Goal: Task Accomplishment & Management: Manage account settings

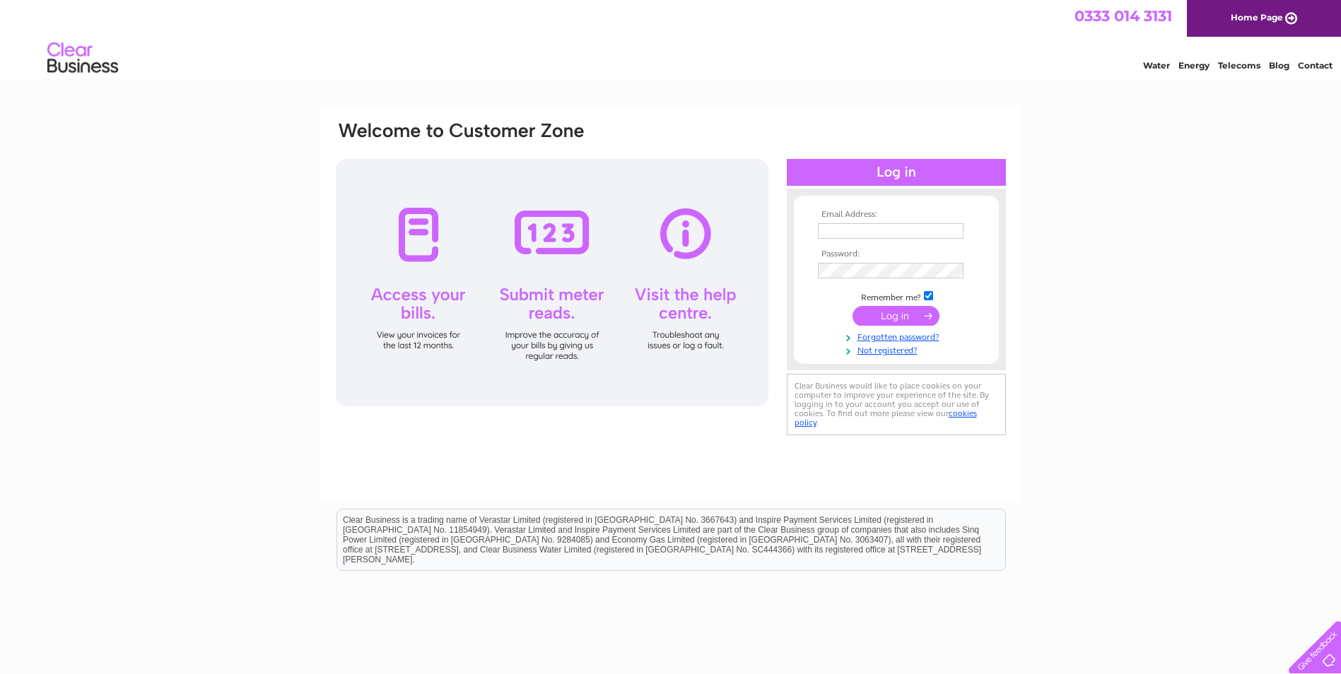
click at [849, 229] on input "text" at bounding box center [891, 231] width 146 height 16
type input "nrmplumbingandheating@gmail.com"
click at [894, 317] on input "submit" at bounding box center [896, 318] width 87 height 20
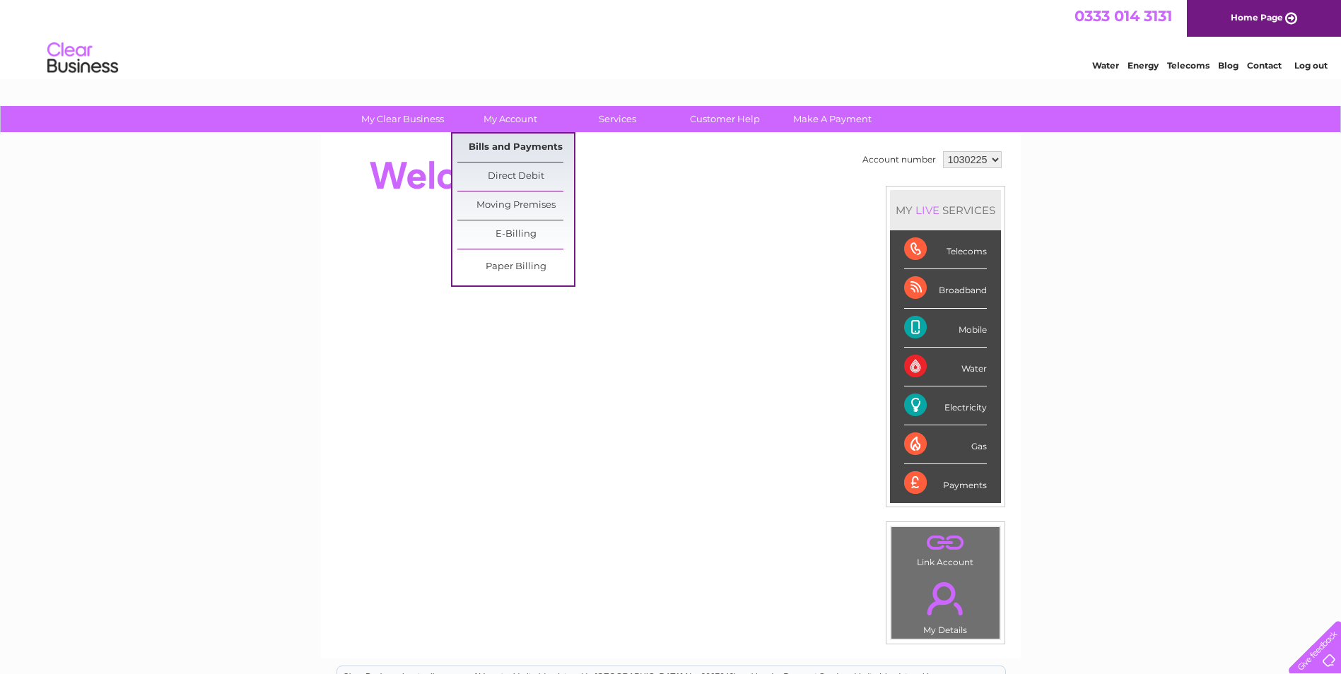
click at [506, 144] on link "Bills and Payments" at bounding box center [515, 148] width 117 height 28
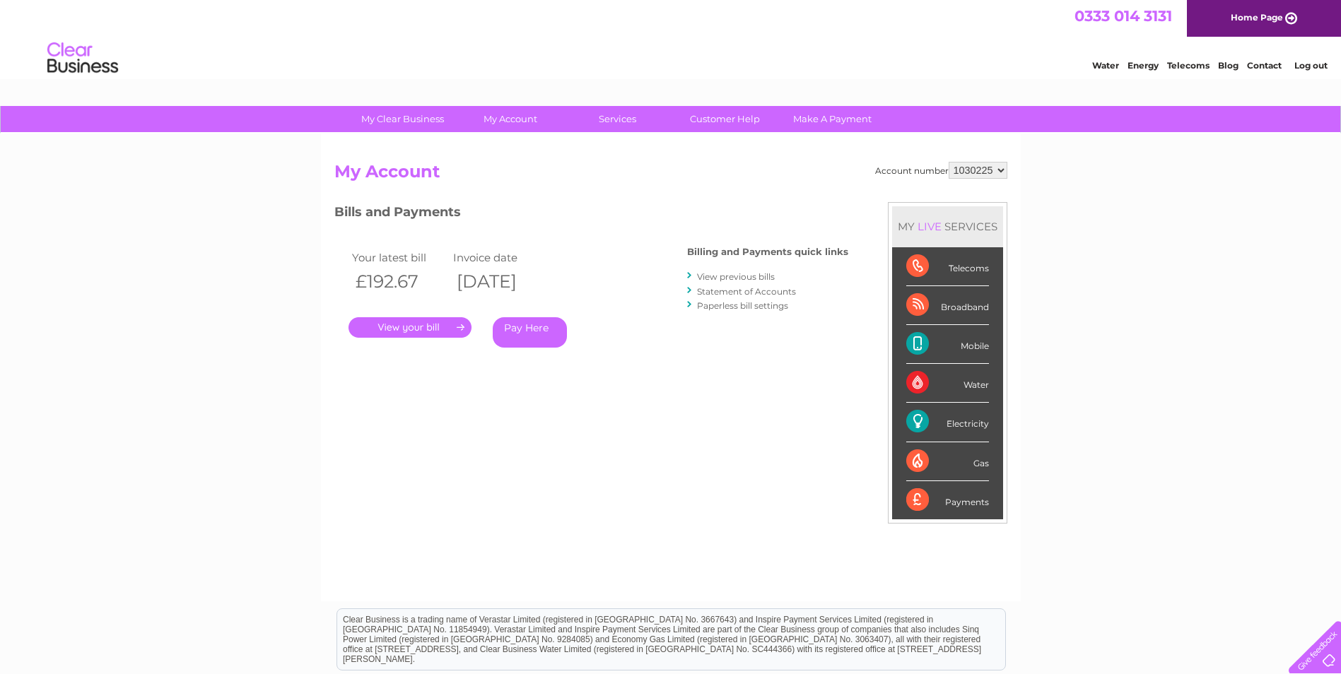
click at [430, 322] on link "." at bounding box center [410, 327] width 123 height 21
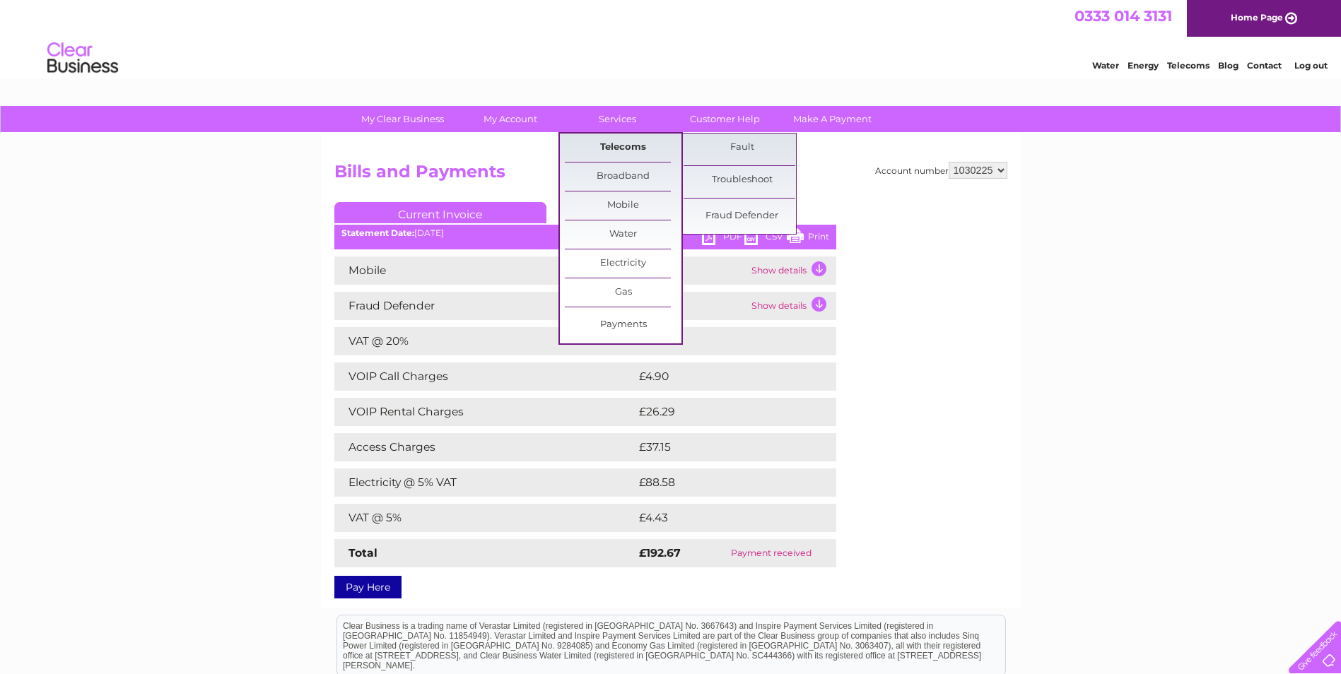
click at [608, 149] on link "Telecoms" at bounding box center [623, 148] width 117 height 28
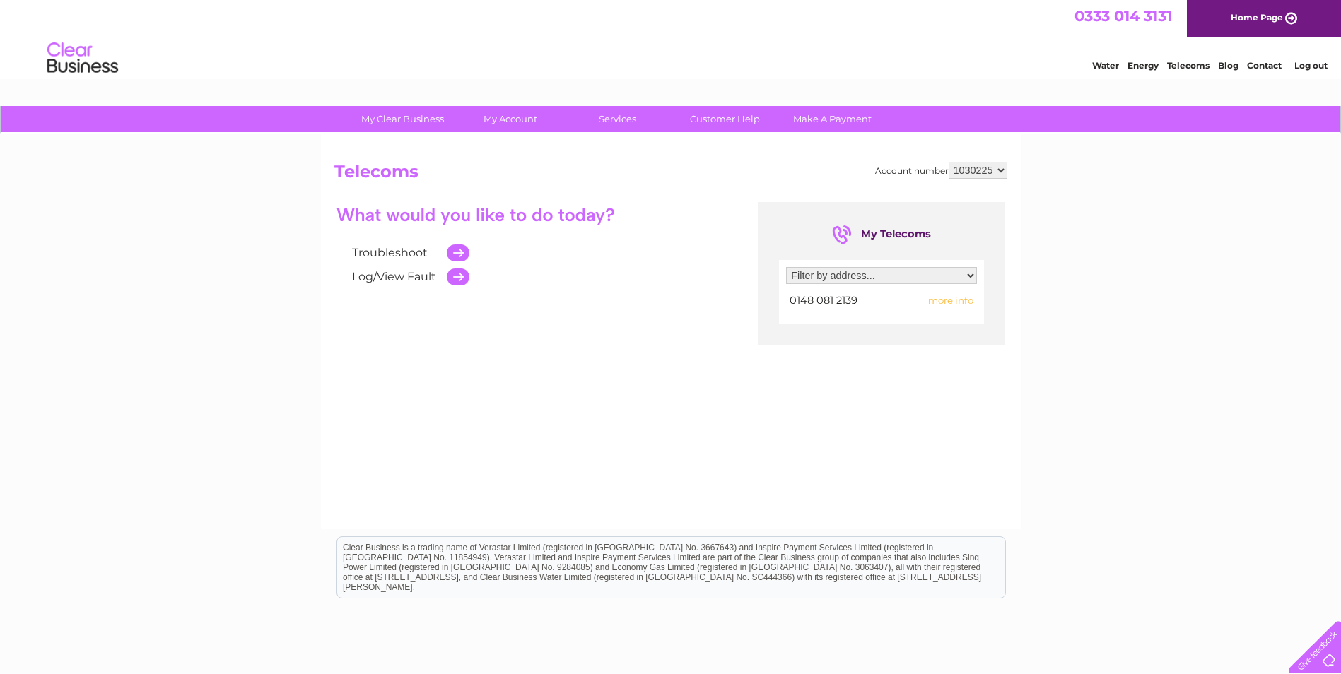
click at [954, 299] on span "more info" at bounding box center [950, 300] width 45 height 11
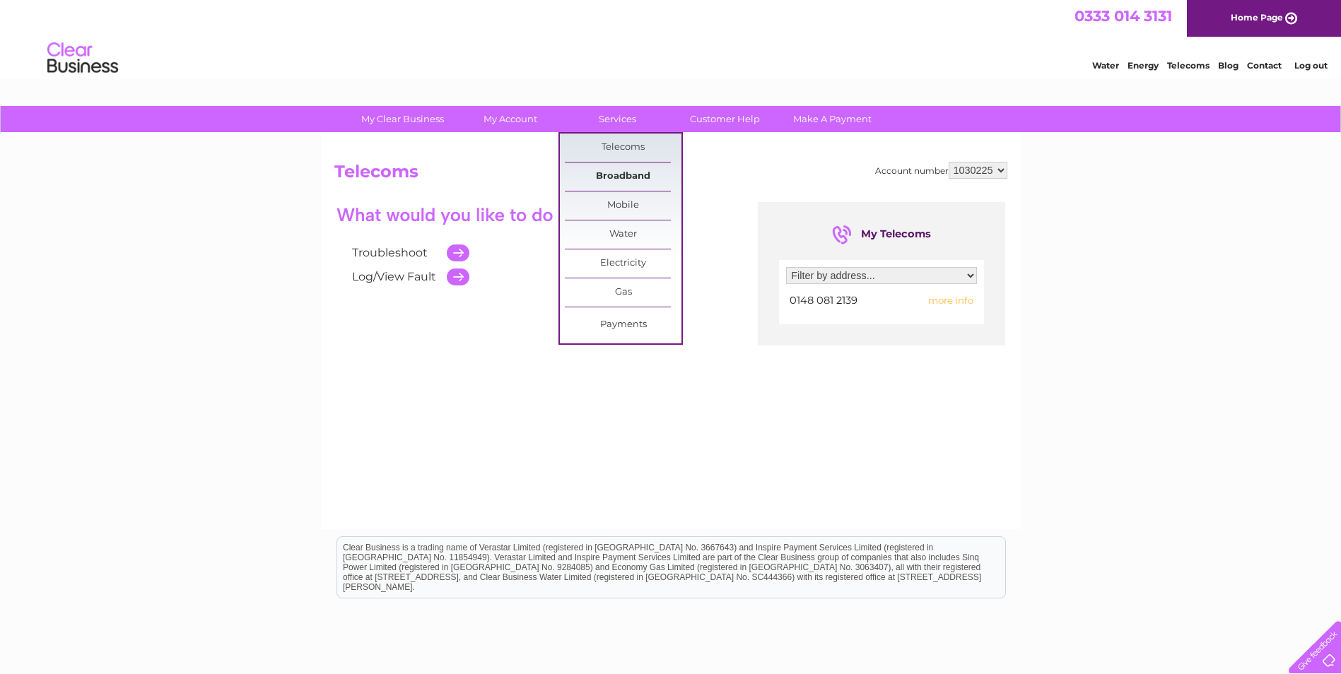
click at [611, 176] on link "Broadband" at bounding box center [623, 177] width 117 height 28
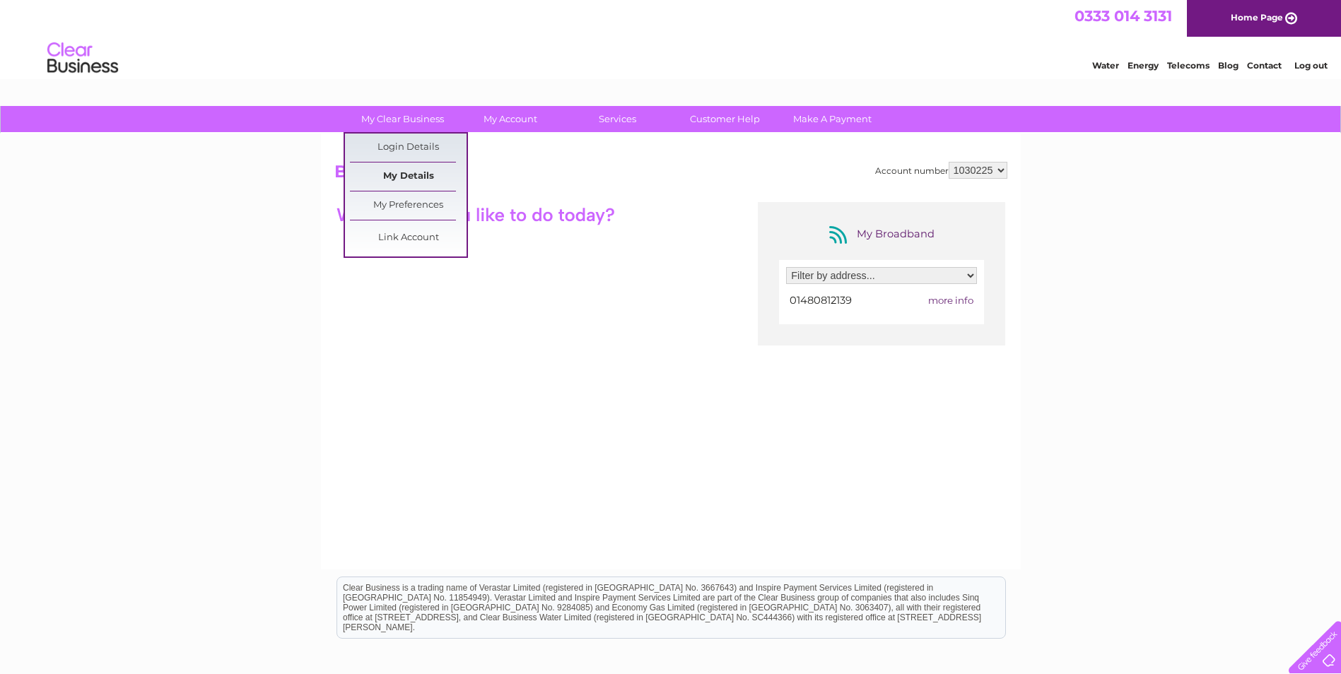
click at [408, 175] on link "My Details" at bounding box center [408, 177] width 117 height 28
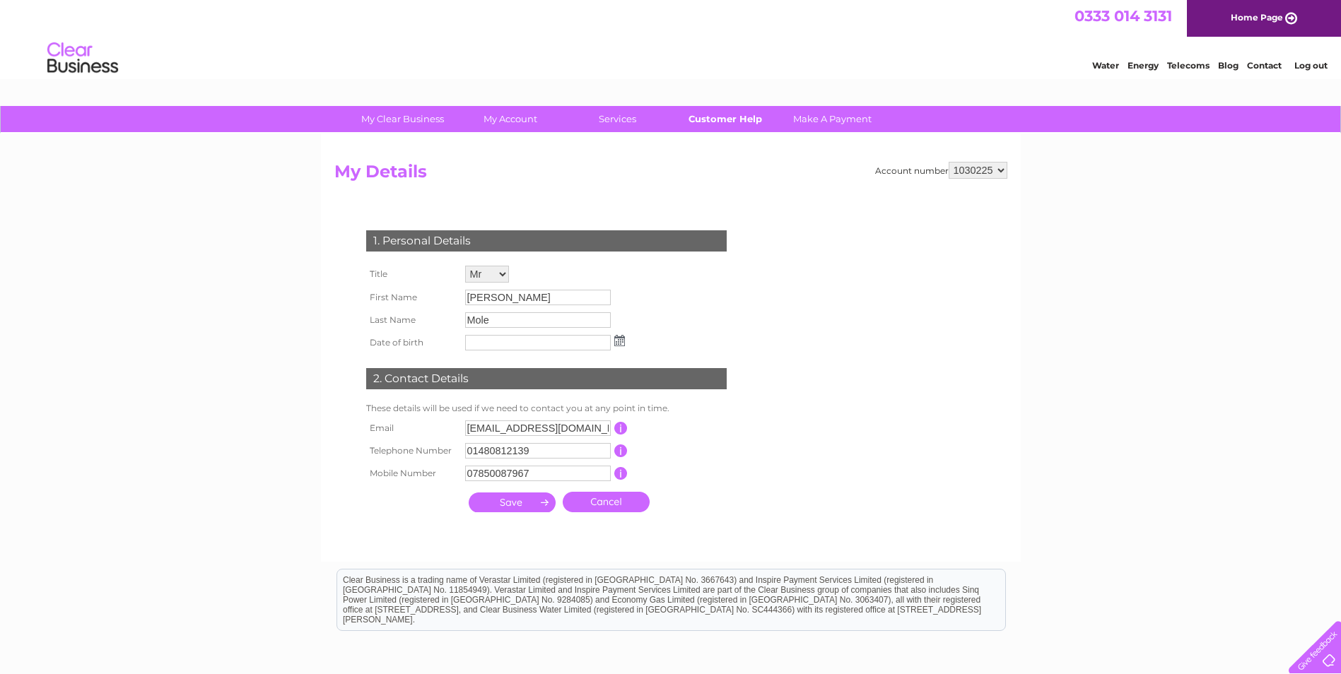
click at [744, 120] on link "Customer Help" at bounding box center [725, 119] width 117 height 26
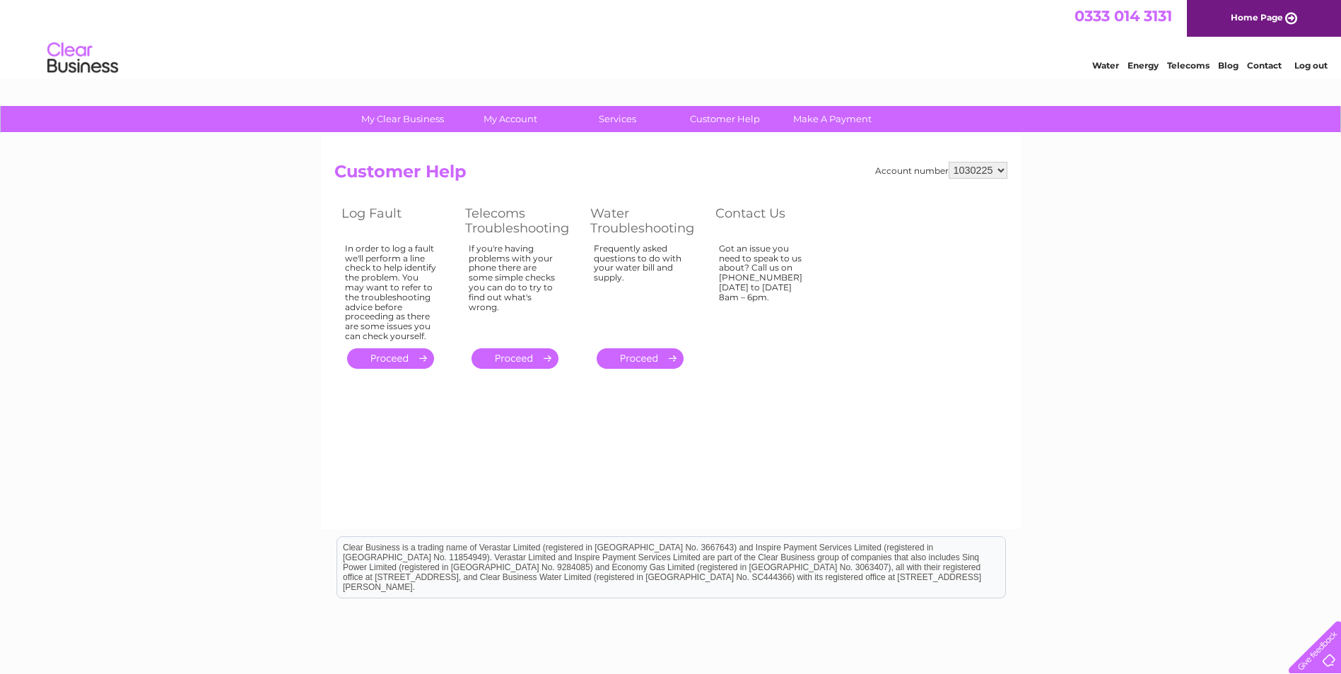
click at [1310, 67] on link "Log out" at bounding box center [1311, 65] width 33 height 11
